Goal: Go to known website: Go to known website

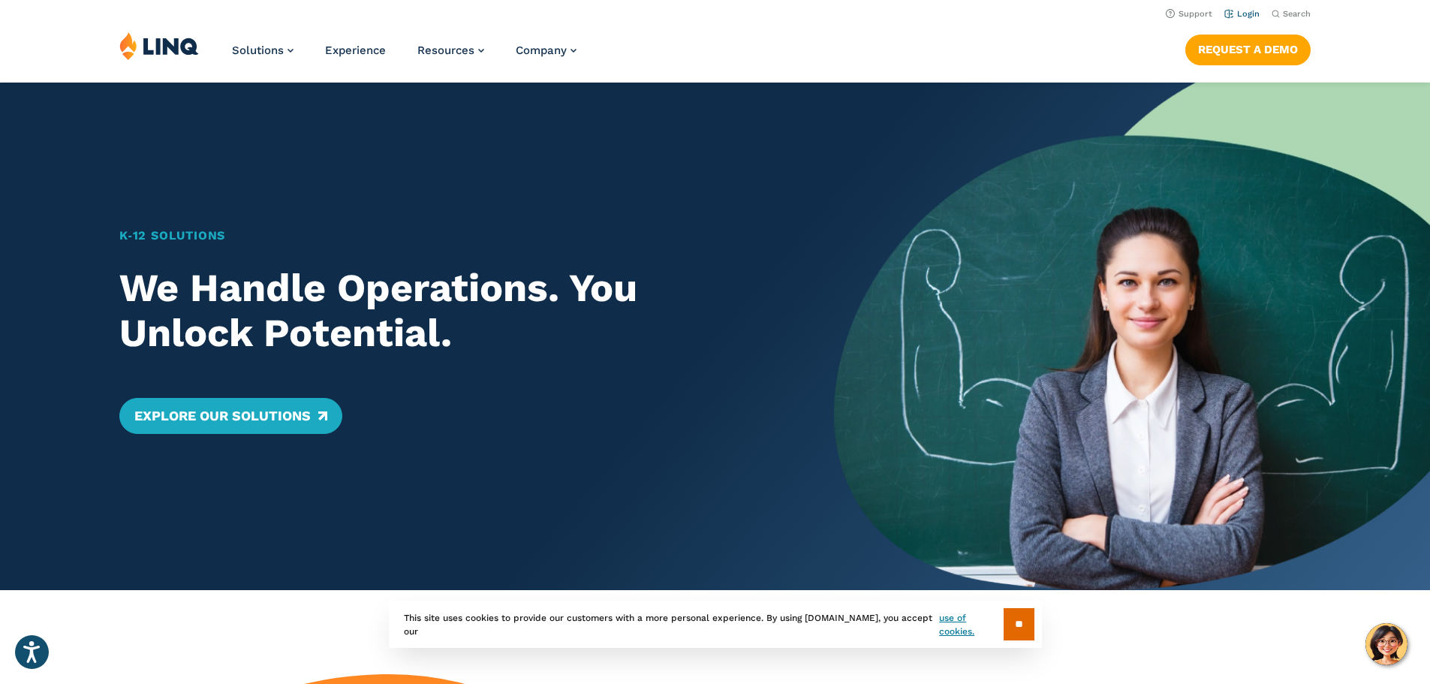
click at [1236, 11] on link "Login" at bounding box center [1241, 14] width 35 height 10
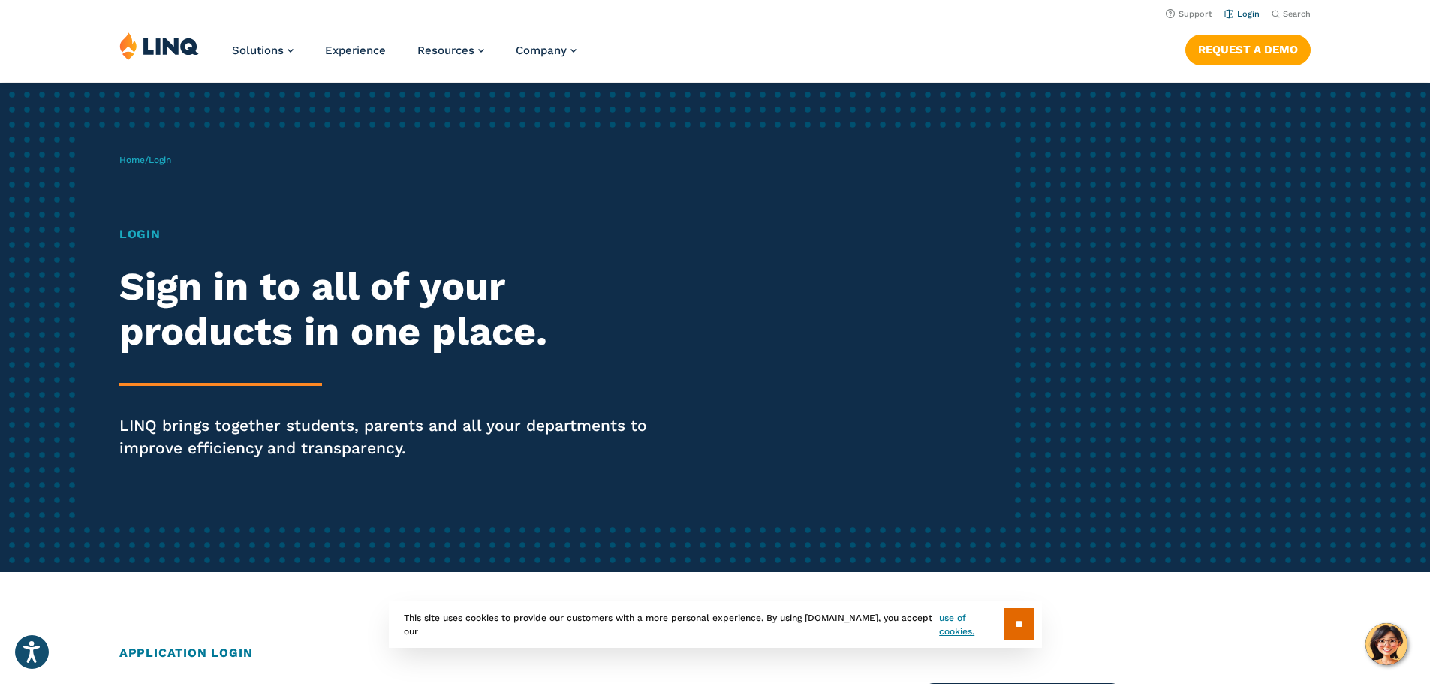
click at [1240, 11] on link "Login" at bounding box center [1241, 14] width 35 height 10
click at [1237, 12] on link "Login" at bounding box center [1241, 14] width 35 height 10
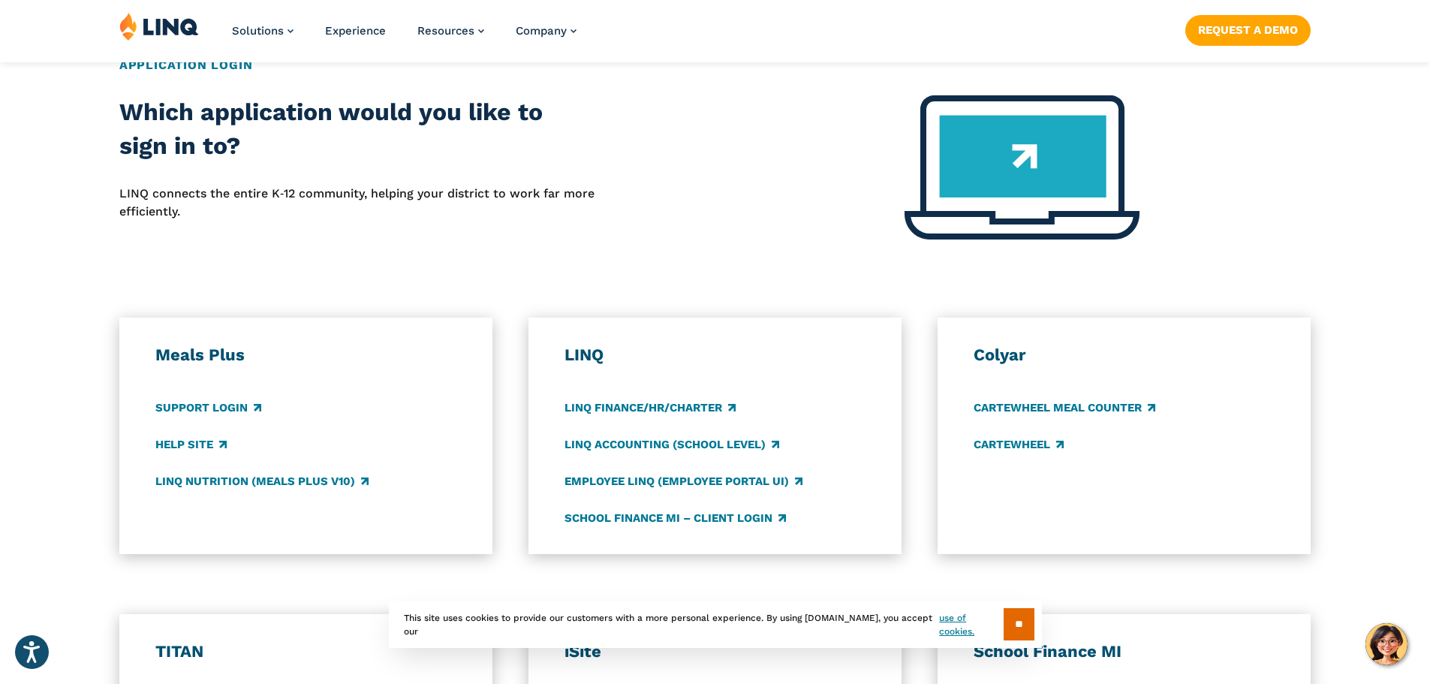
scroll to position [675, 0]
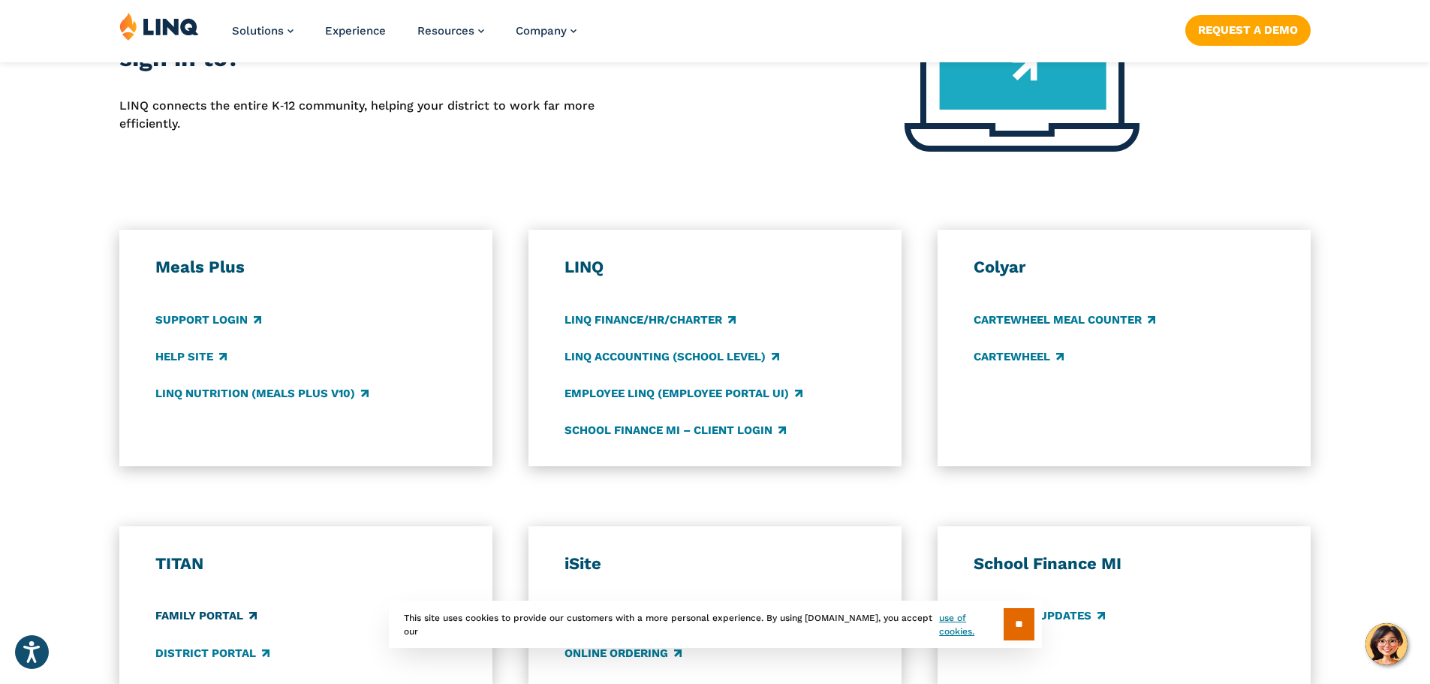
click at [188, 615] on link "Family Portal" at bounding box center [205, 616] width 101 height 17
